Goal: Connect with others: Connect with others

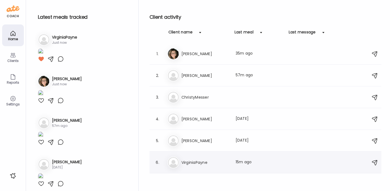
click at [204, 164] on h3 "VirginiaPayne" at bounding box center [206, 162] width 48 height 7
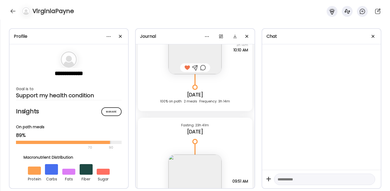
scroll to position [788, 0]
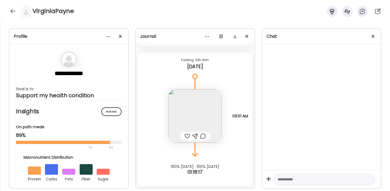
click at [208, 114] on img at bounding box center [195, 115] width 53 height 53
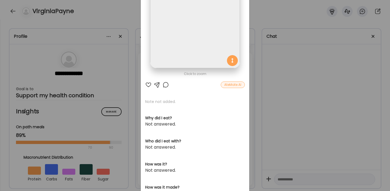
scroll to position [0, 0]
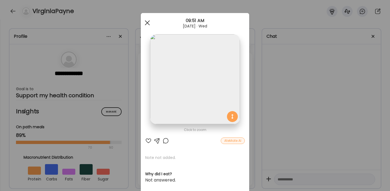
click at [146, 23] on div at bounding box center [147, 22] width 11 height 11
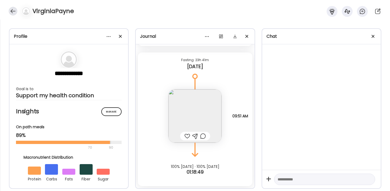
click at [14, 12] on div at bounding box center [13, 11] width 9 height 9
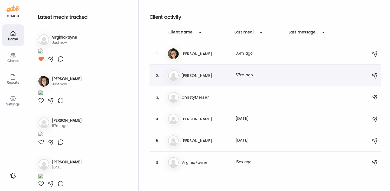
click at [195, 78] on h3 "[PERSON_NAME]" at bounding box center [206, 75] width 48 height 7
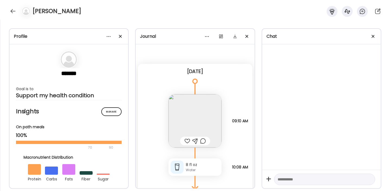
click at [205, 108] on img at bounding box center [195, 120] width 53 height 53
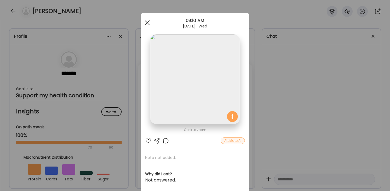
click at [149, 24] on span at bounding box center [147, 22] width 5 height 5
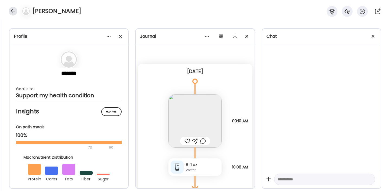
click at [13, 10] on div at bounding box center [13, 11] width 9 height 9
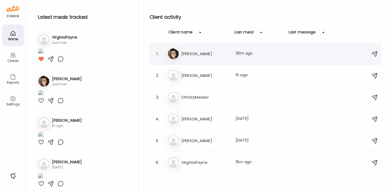
click at [206, 54] on h3 "[PERSON_NAME]" at bounding box center [206, 53] width 48 height 7
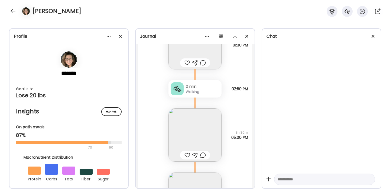
scroll to position [2736, 0]
click at [203, 122] on img at bounding box center [195, 133] width 53 height 53
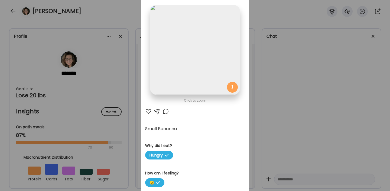
scroll to position [0, 0]
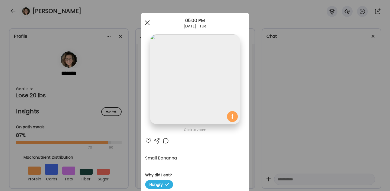
click at [147, 23] on span at bounding box center [147, 22] width 5 height 5
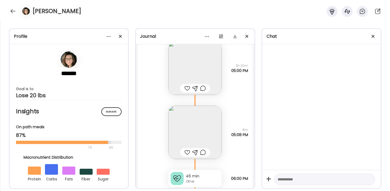
scroll to position [2802, 0]
click at [203, 117] on img at bounding box center [195, 131] width 53 height 53
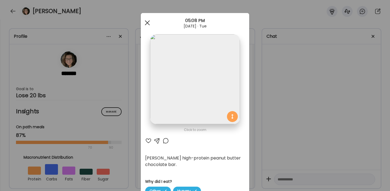
click at [148, 23] on span at bounding box center [147, 22] width 5 height 5
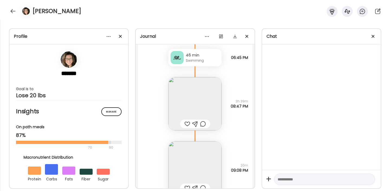
scroll to position [2983, 0]
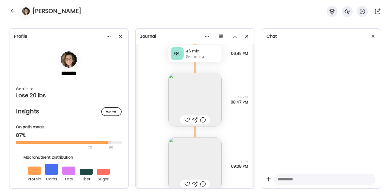
click at [197, 159] on img at bounding box center [195, 163] width 53 height 53
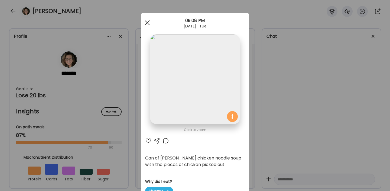
click at [148, 22] on span at bounding box center [147, 22] width 5 height 5
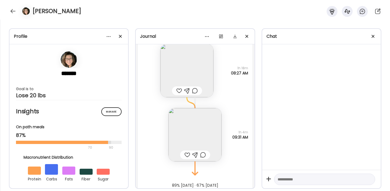
scroll to position [3354, 0]
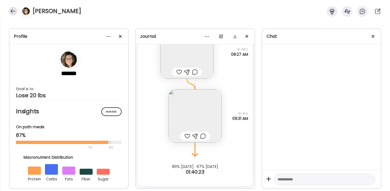
click at [14, 10] on div at bounding box center [13, 11] width 9 height 9
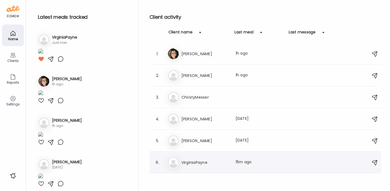
click at [205, 160] on h3 "VirginiaPayne" at bounding box center [206, 162] width 48 height 7
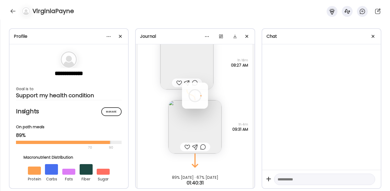
scroll to position [788, 0]
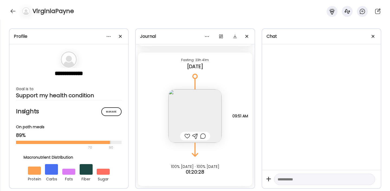
click at [188, 136] on div at bounding box center [188, 136] width 6 height 7
click at [12, 9] on div at bounding box center [13, 11] width 9 height 9
